Goal: Transaction & Acquisition: Purchase product/service

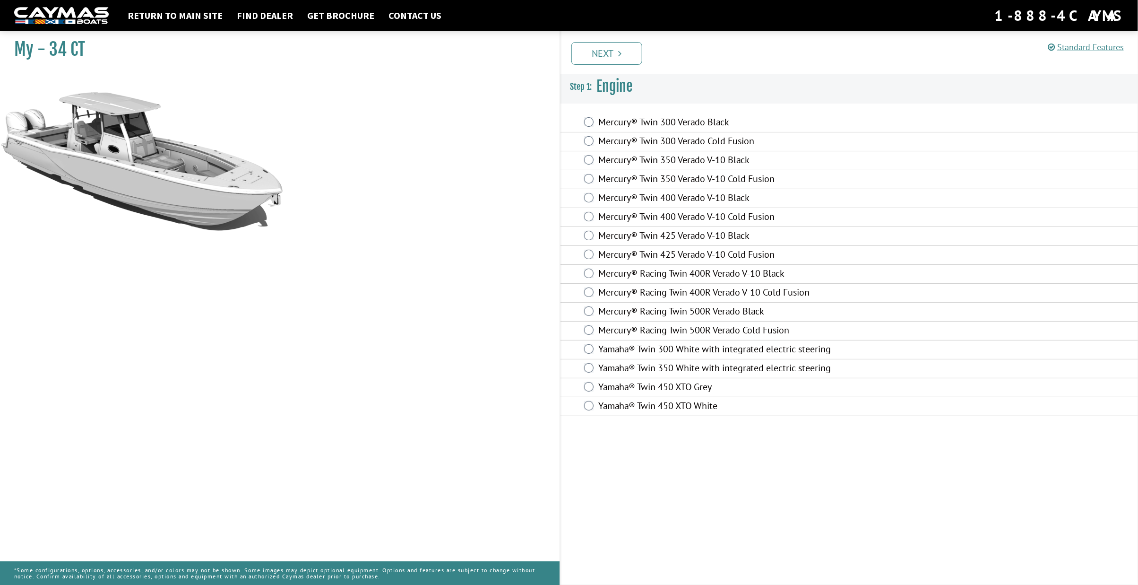
click at [60, 48] on h1 "My - 34 CT" at bounding box center [275, 49] width 522 height 21
click at [171, 13] on link "Return to main site" at bounding box center [175, 15] width 104 height 12
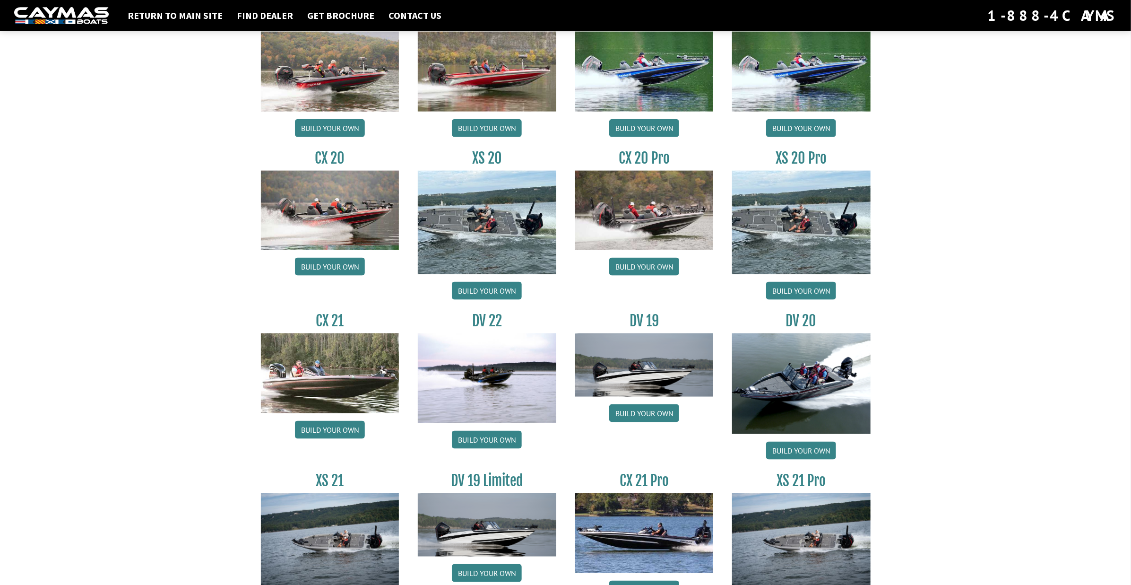
scroll to position [851, 0]
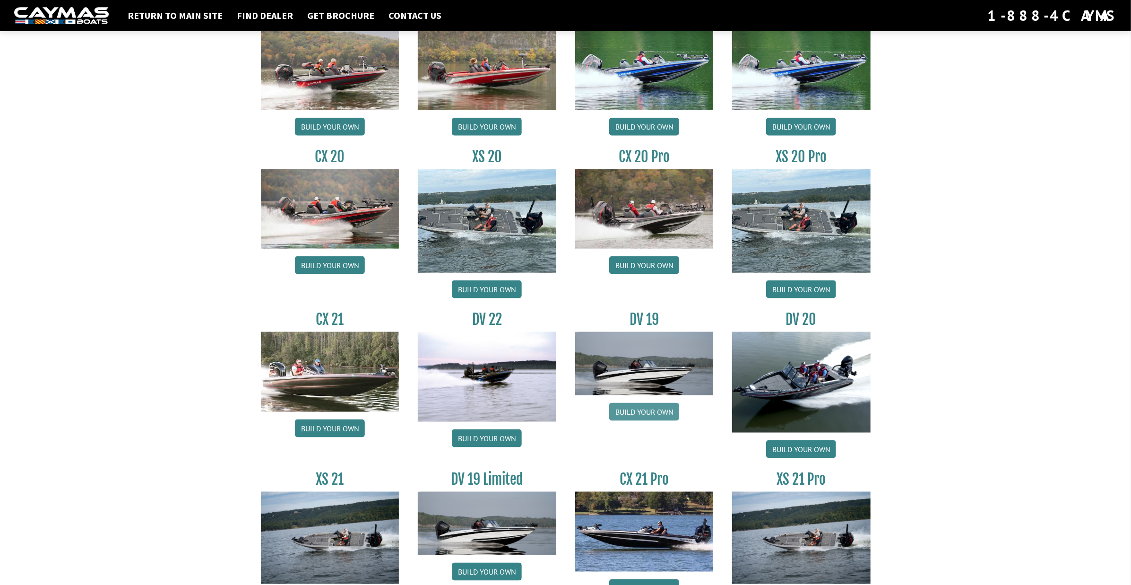
click at [656, 409] on link "Build your own" at bounding box center [644, 412] width 70 height 18
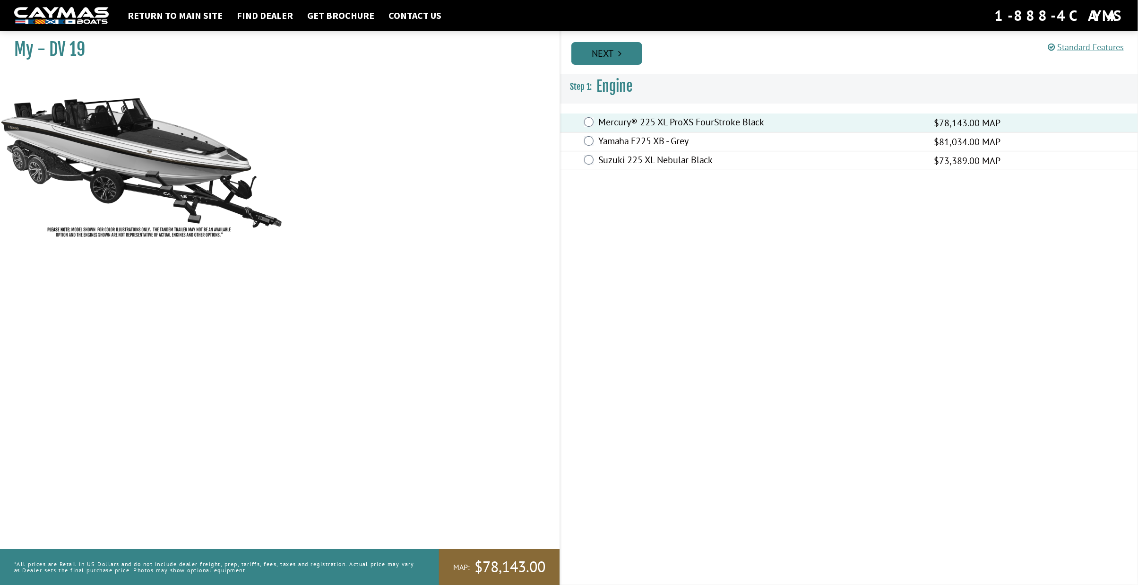
click at [616, 45] on link "Next" at bounding box center [607, 53] width 71 height 23
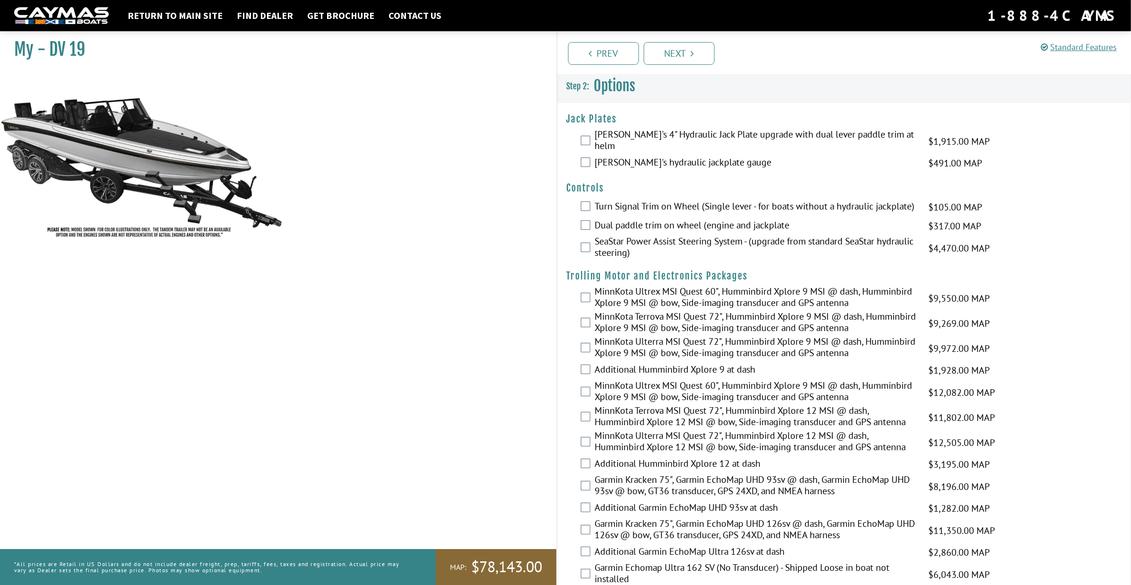
click at [589, 154] on div "[PERSON_NAME]'s hydraulic jackplate gauge $491.00 MAP $580.00 MSRP" at bounding box center [844, 163] width 574 height 19
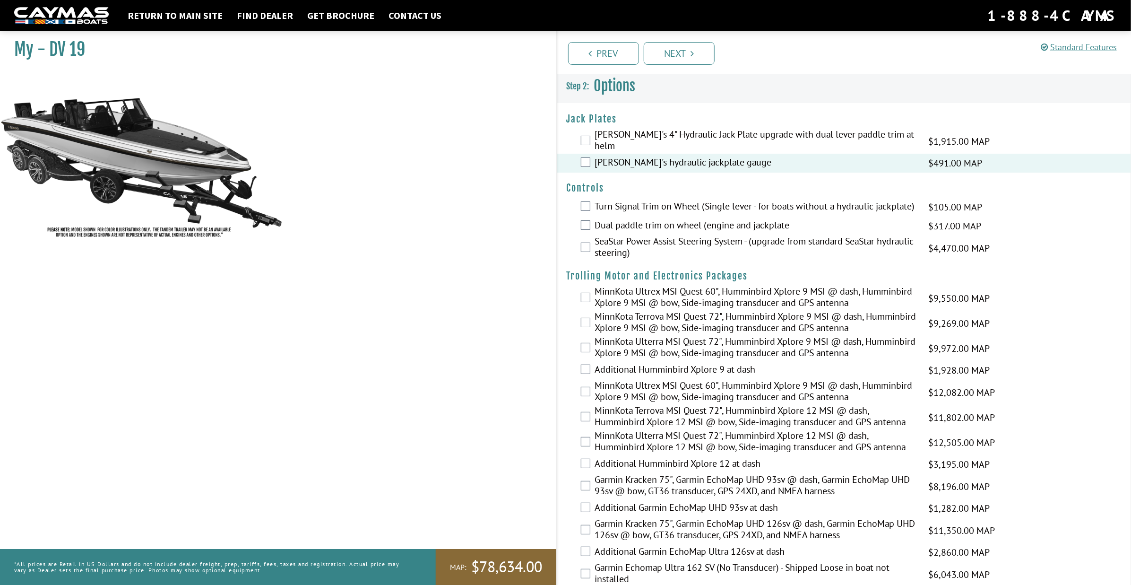
scroll to position [47, 0]
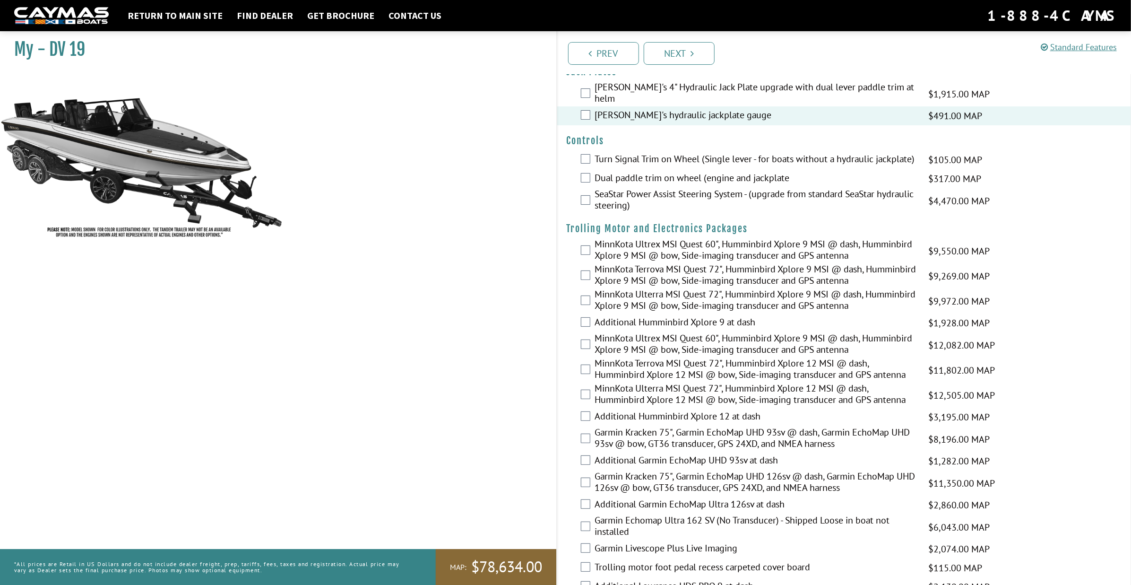
click at [590, 153] on div "Turn Signal Trim on Wheel (Single lever - for boats without a hydraulic jackpla…" at bounding box center [844, 159] width 574 height 19
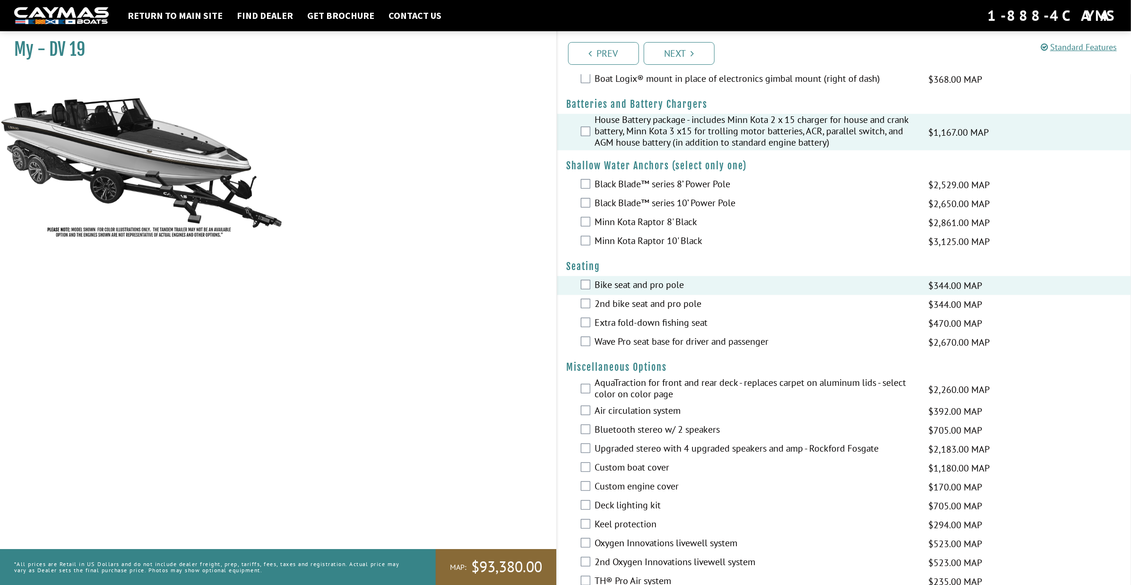
scroll to position [709, 0]
